Goal: Find specific page/section: Find specific page/section

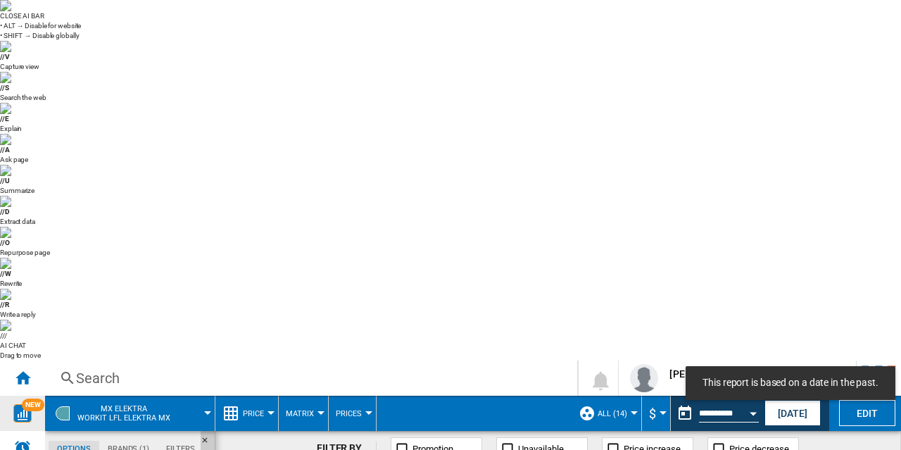
click at [6, 404] on div "NEW" at bounding box center [22, 413] width 45 height 18
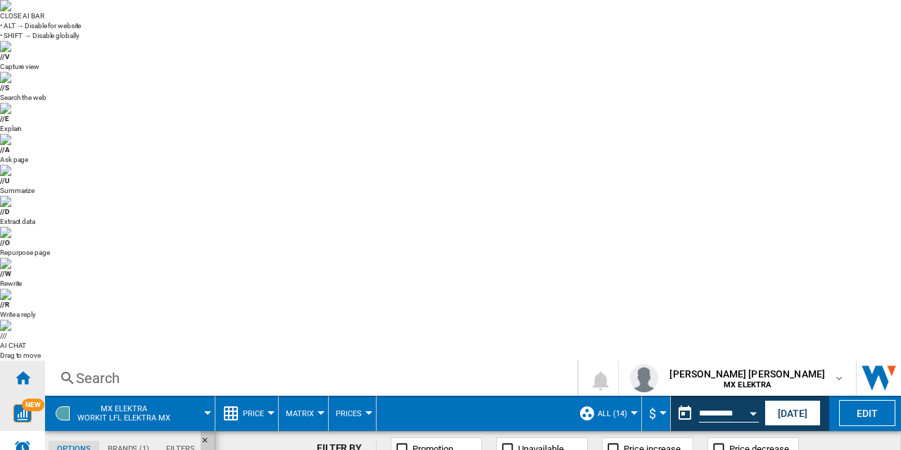
click at [18, 369] on ng-md-icon "Home" at bounding box center [22, 377] width 17 height 17
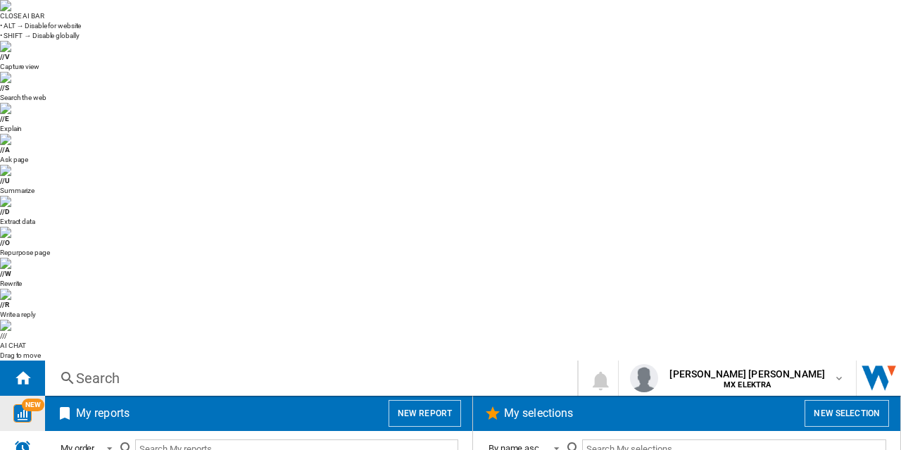
scroll to position [713, 0]
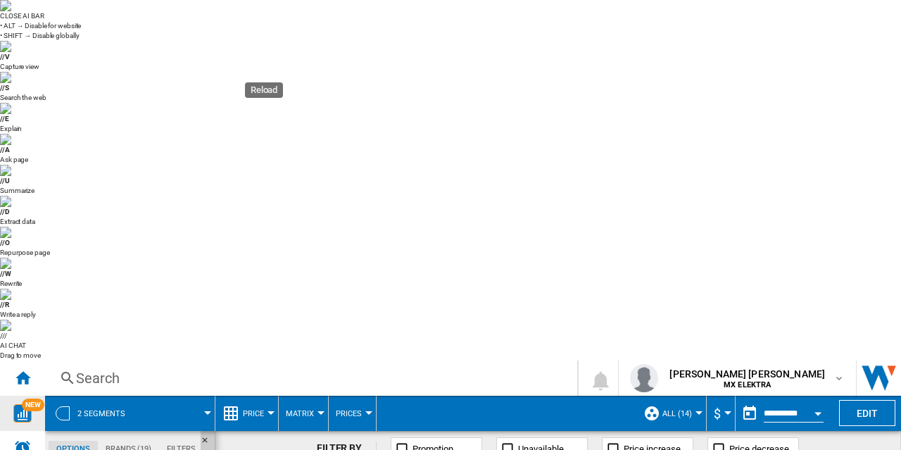
click at [393, 368] on div "Search" at bounding box center [308, 378] width 464 height 20
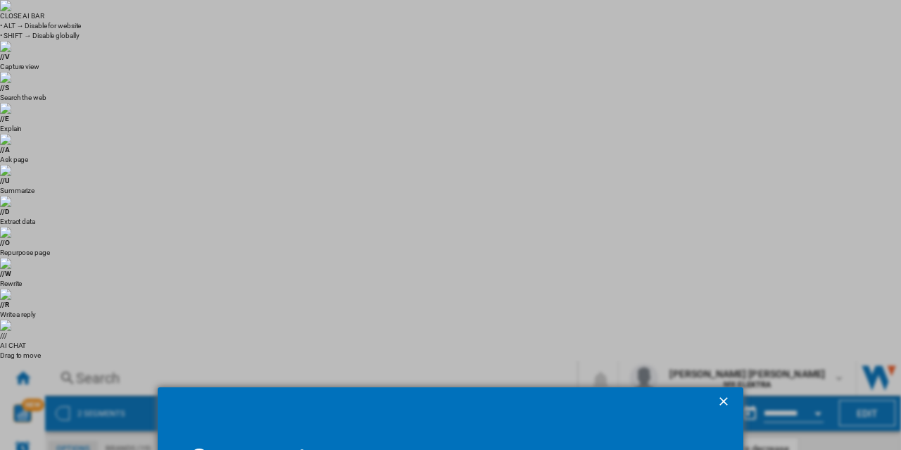
click at [725, 394] on ng-md-icon "getI18NText('BUTTONS.CLOSE_DIALOG')" at bounding box center [724, 402] width 17 height 17
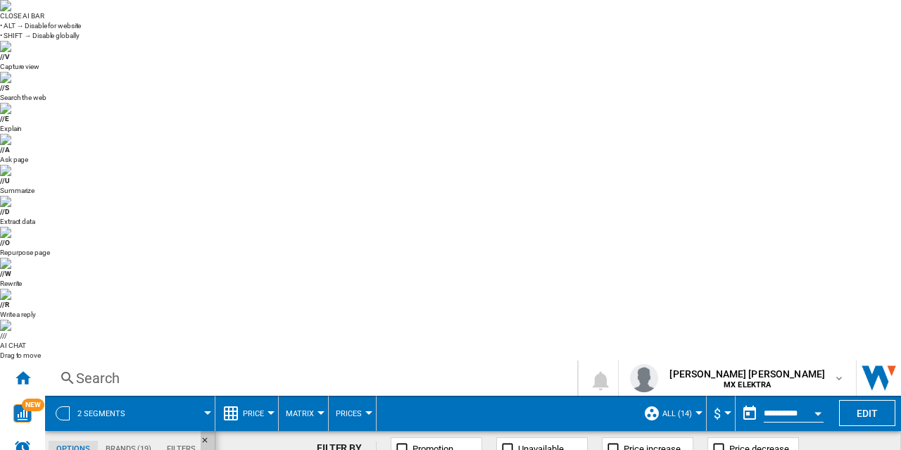
click at [825, 431] on div "FILTER BY Promotion Unavailable Price increase Price decrease" at bounding box center [558, 448] width 686 height 35
click at [817, 412] on div "Open calendar" at bounding box center [817, 414] width 7 height 4
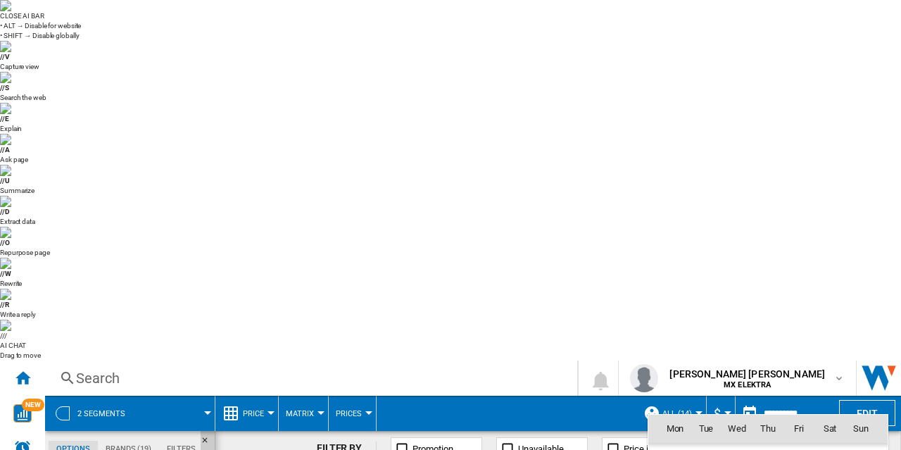
scroll to position [6713, 0]
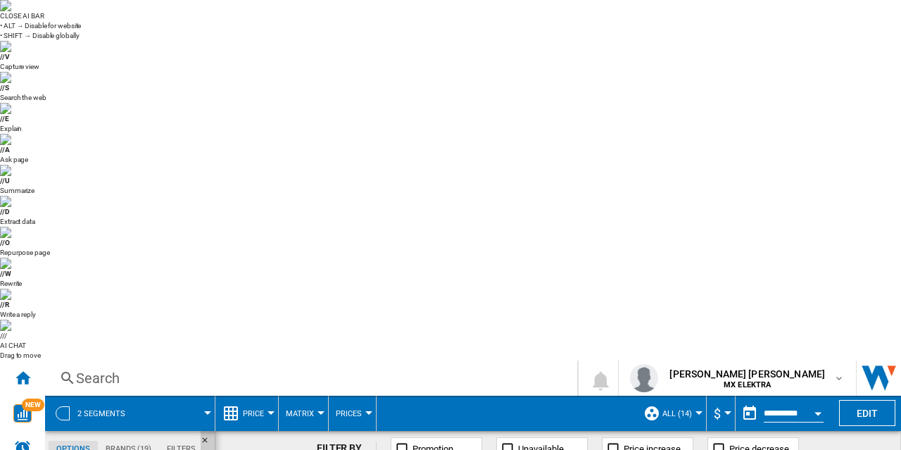
scroll to position [0, 0]
click at [11, 11] on img at bounding box center [5, 5] width 11 height 11
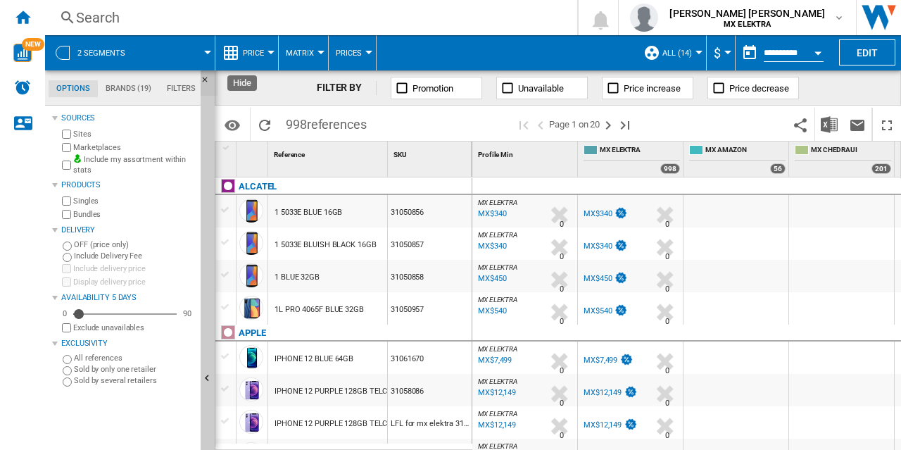
click at [205, 82] on ng-md-icon "Hide" at bounding box center [209, 83] width 17 height 17
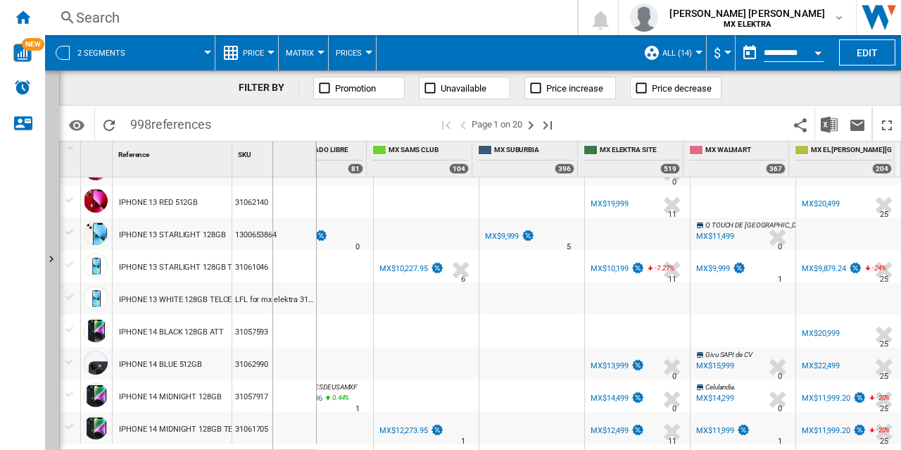
drag, startPoint x: 232, startPoint y: 150, endPoint x: 272, endPoint y: 151, distance: 40.1
click at [272, 151] on div "SKU 1" at bounding box center [274, 158] width 84 height 35
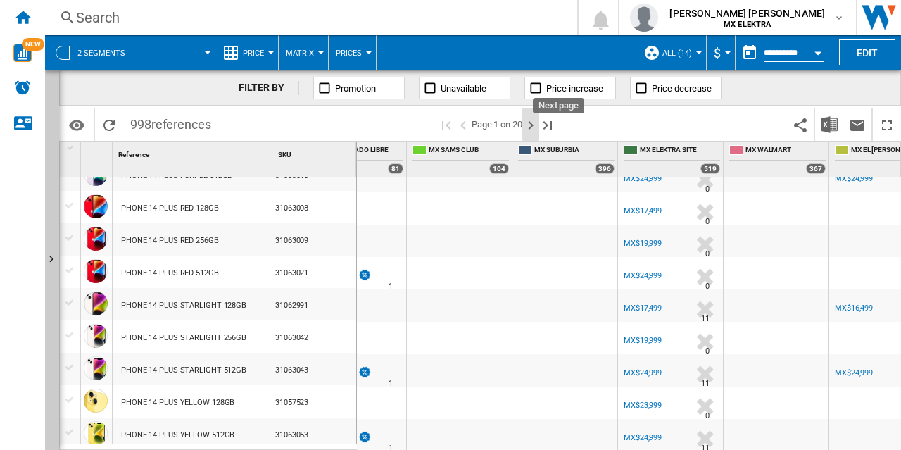
click at [538, 127] on ng-md-icon "Next page" at bounding box center [530, 125] width 17 height 17
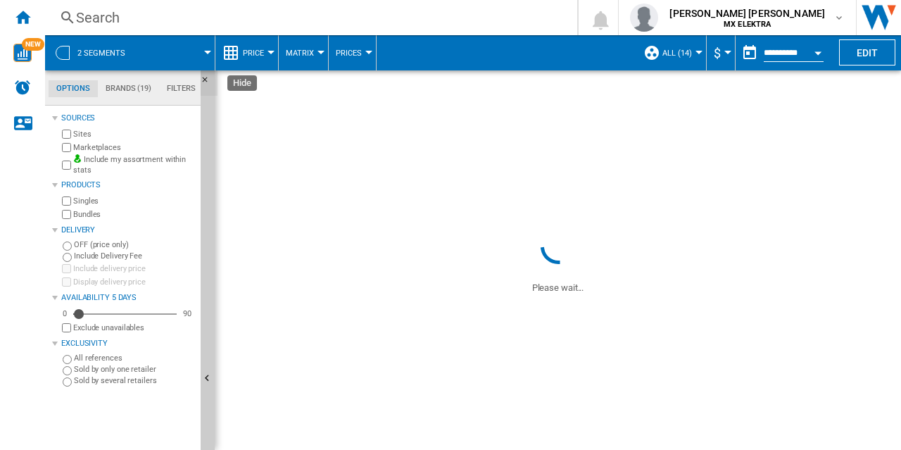
click at [201, 80] on ng-md-icon "Hide" at bounding box center [209, 83] width 17 height 17
